Goal: Find specific page/section: Find specific page/section

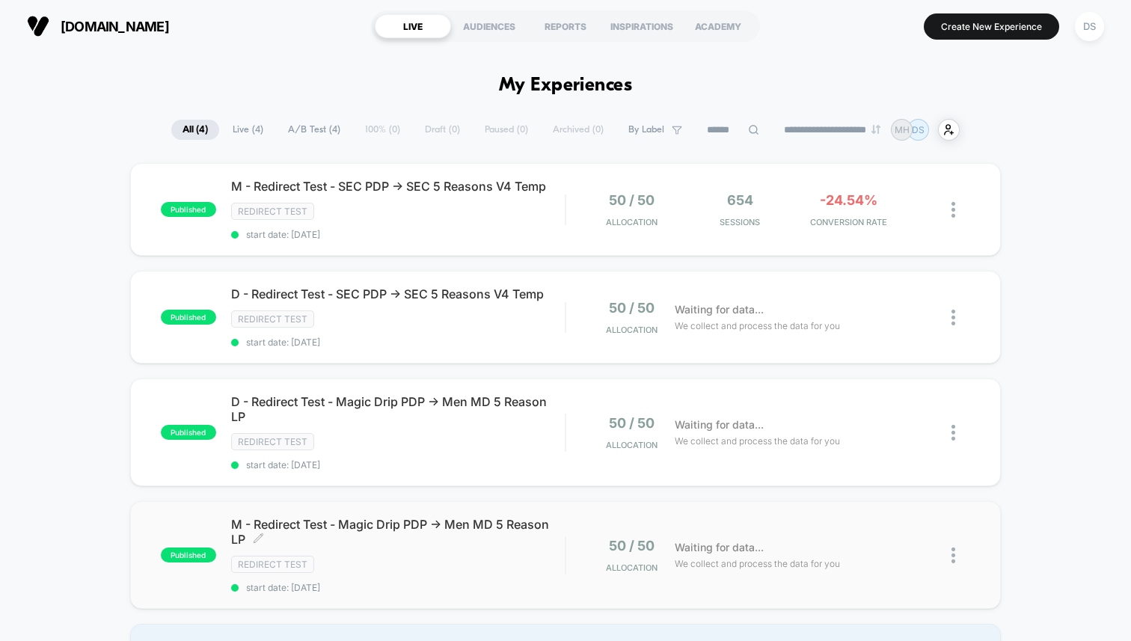
click at [265, 544] on span "M - Redirect Test - Magic Drip PDP -> Men MD 5 Reason LP Click to edit experien…" at bounding box center [398, 532] width 334 height 30
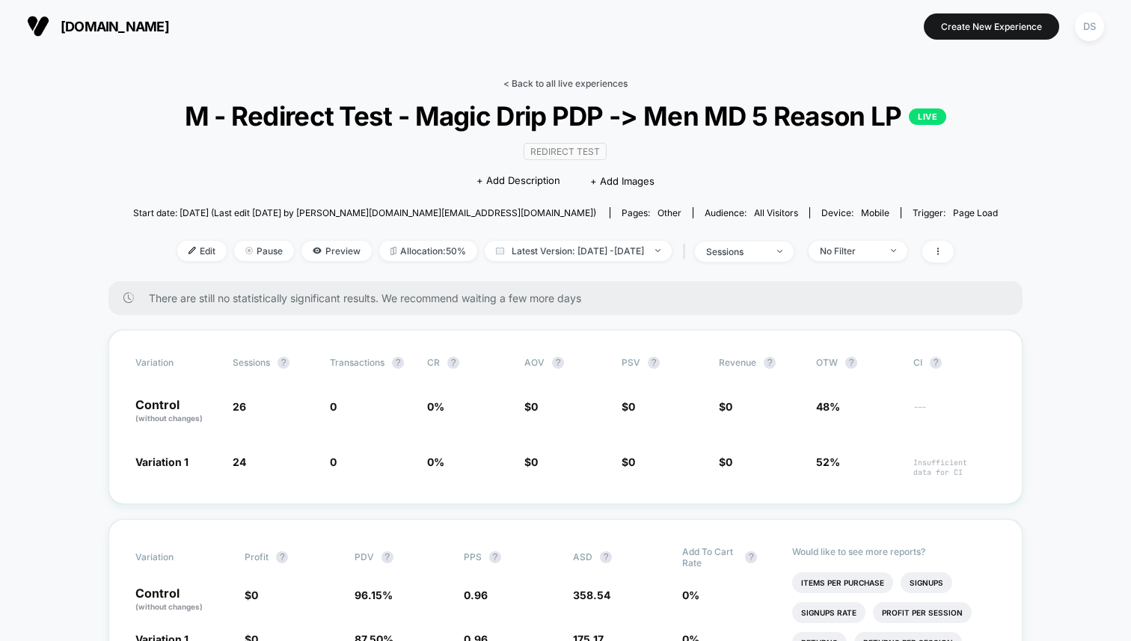
click at [530, 85] on link "< Back to all live experiences" at bounding box center [566, 83] width 124 height 11
